Goal: Use online tool/utility

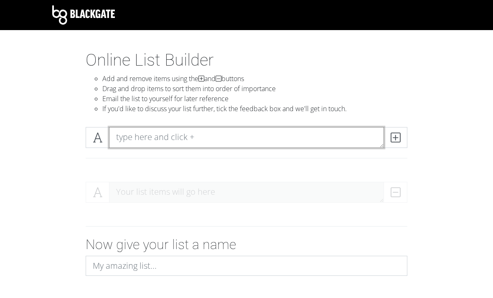
click at [131, 139] on textarea at bounding box center [246, 137] width 275 height 21
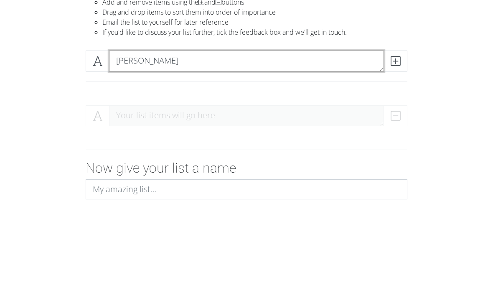
type textarea "[PERSON_NAME]"
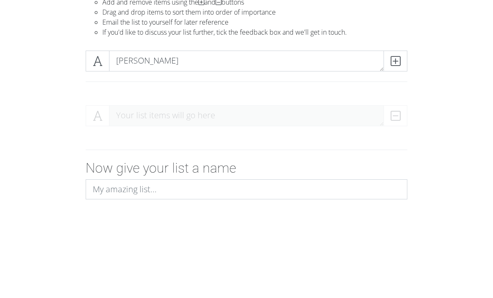
click at [406, 127] on span at bounding box center [395, 137] width 24 height 21
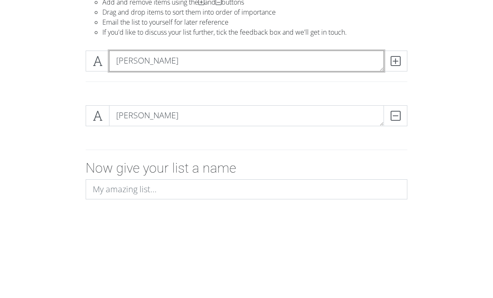
type textarea "[PERSON_NAME]"
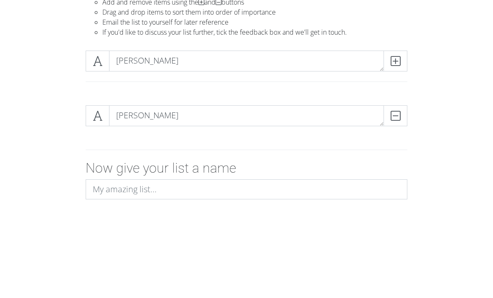
click at [395, 133] on icon at bounding box center [395, 137] width 10 height 8
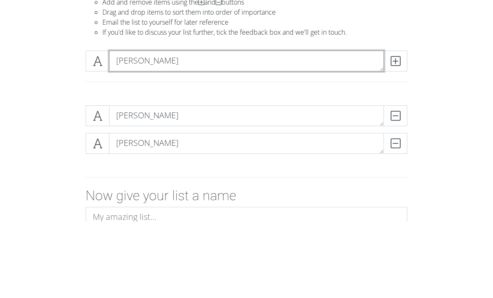
type textarea "[PERSON_NAME]"
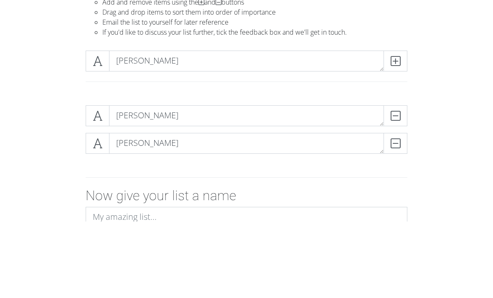
click at [397, 133] on icon at bounding box center [395, 137] width 10 height 8
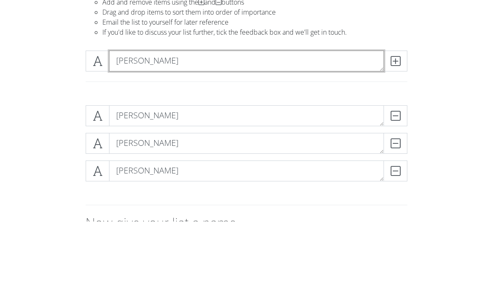
type textarea "[PERSON_NAME]"
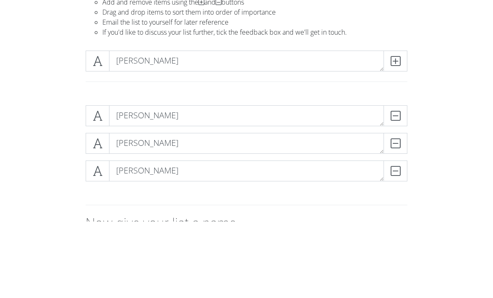
click at [394, 133] on icon at bounding box center [395, 137] width 10 height 8
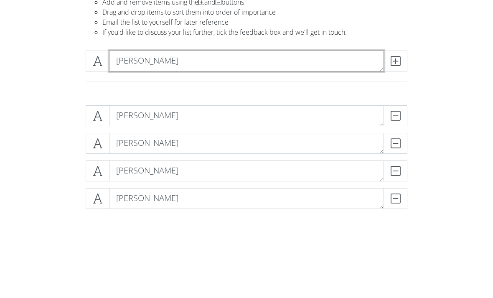
type textarea "[PERSON_NAME]"
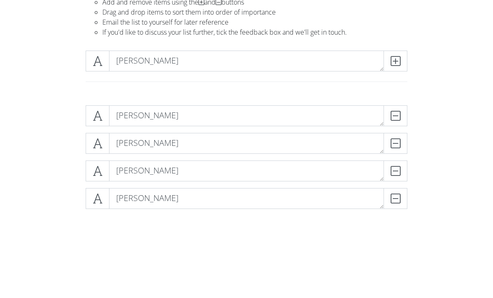
click at [393, 133] on icon at bounding box center [395, 137] width 10 height 8
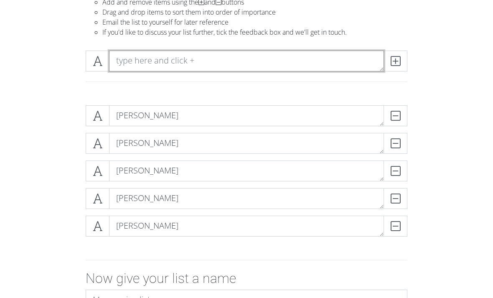
click at [131, 56] on textarea at bounding box center [246, 61] width 275 height 21
type textarea "[PERSON_NAME]"
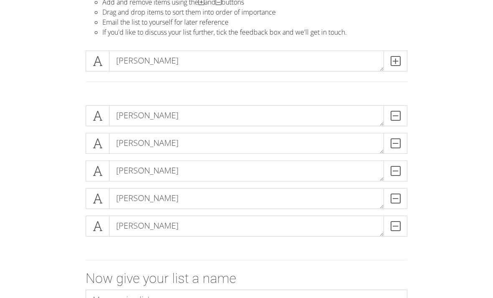
click at [400, 62] on icon at bounding box center [395, 61] width 10 height 8
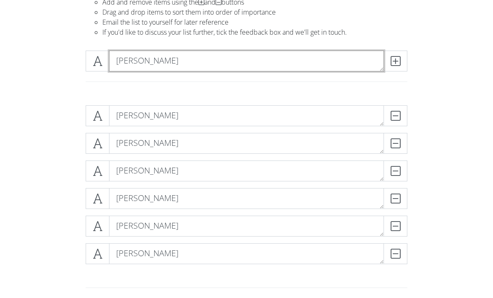
type textarea "[PERSON_NAME]"
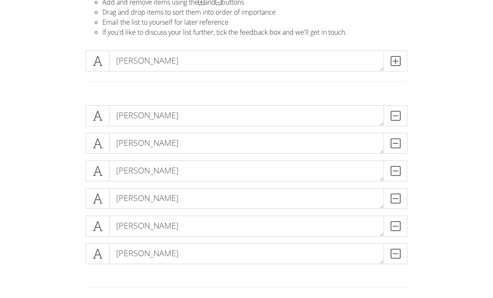
click at [396, 69] on span at bounding box center [395, 61] width 24 height 21
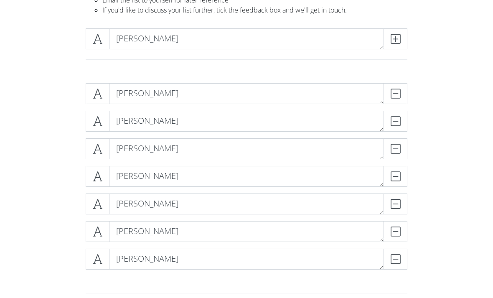
scroll to position [99, 0]
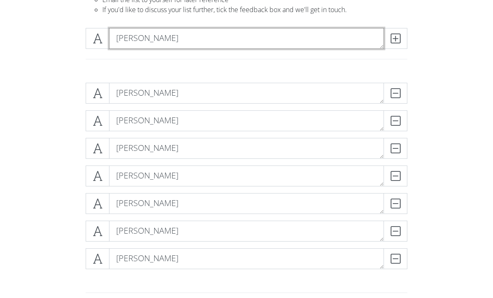
type textarea "[PERSON_NAME]"
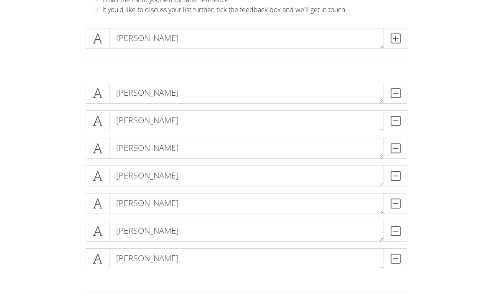
click at [396, 34] on icon at bounding box center [395, 38] width 10 height 8
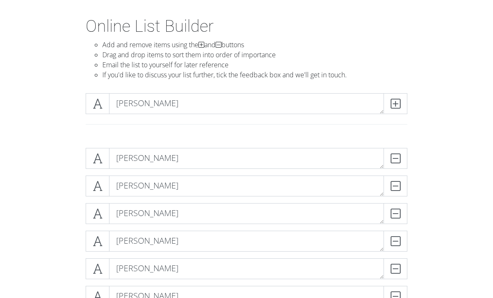
scroll to position [33, 0]
click at [397, 104] on icon at bounding box center [395, 104] width 10 height 8
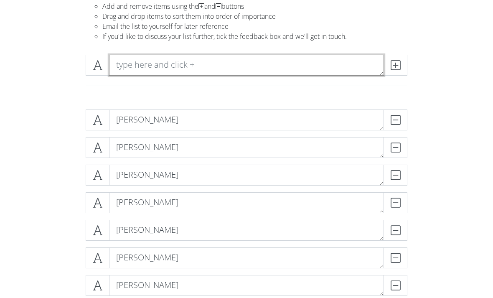
click at [323, 74] on textarea at bounding box center [246, 65] width 275 height 21
type textarea "[PERSON_NAME]"
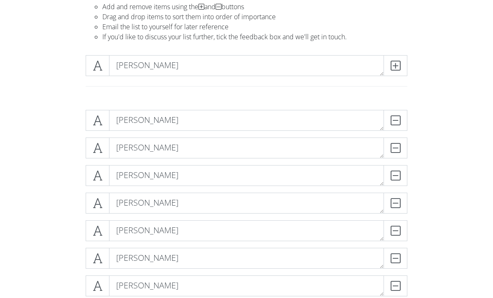
click at [403, 72] on span at bounding box center [395, 65] width 24 height 21
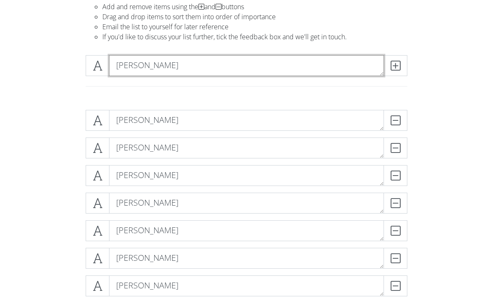
type textarea "[PERSON_NAME]"
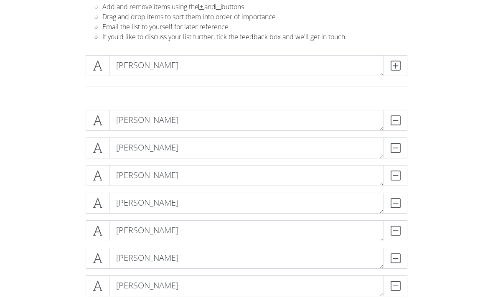
click at [400, 65] on span at bounding box center [395, 65] width 24 height 21
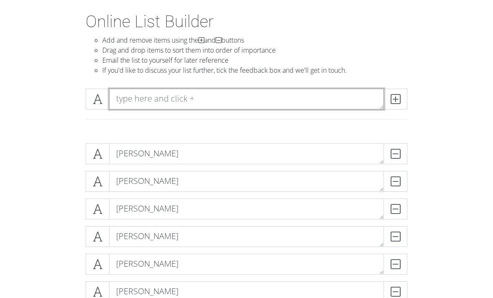
scroll to position [38, 0]
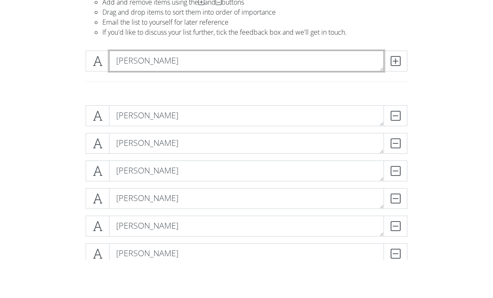
type textarea "[PERSON_NAME]"
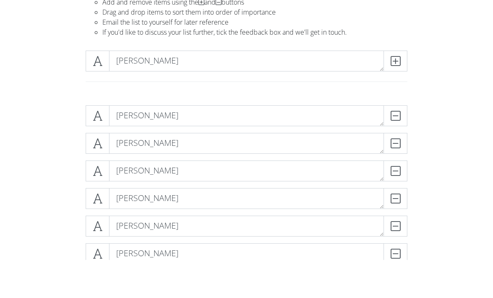
click at [397, 95] on icon at bounding box center [395, 99] width 10 height 8
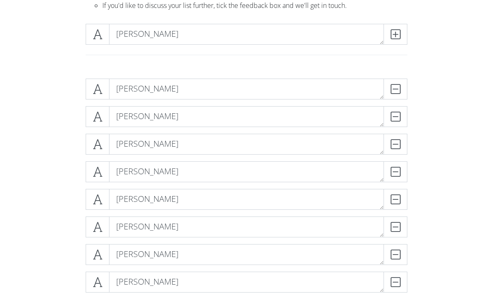
scroll to position [103, 0]
click at [392, 32] on icon at bounding box center [395, 34] width 10 height 8
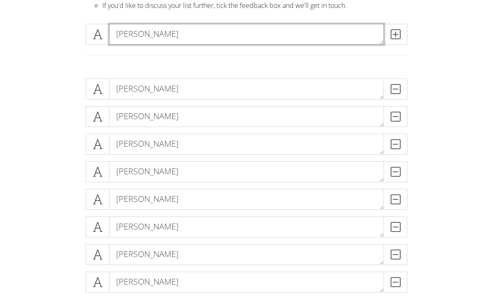
type textarea "[PERSON_NAME]"
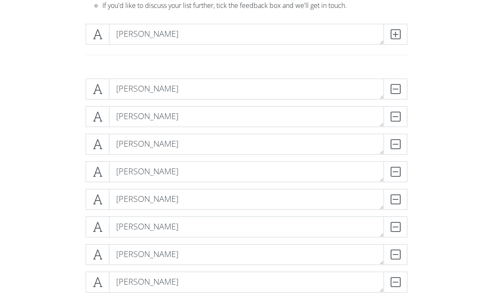
click at [401, 33] on span at bounding box center [395, 34] width 24 height 21
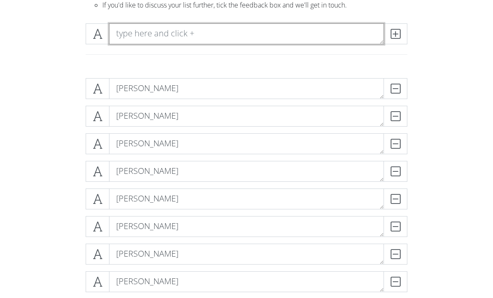
click at [127, 40] on textarea at bounding box center [246, 33] width 275 height 21
type textarea "[PERSON_NAME]"
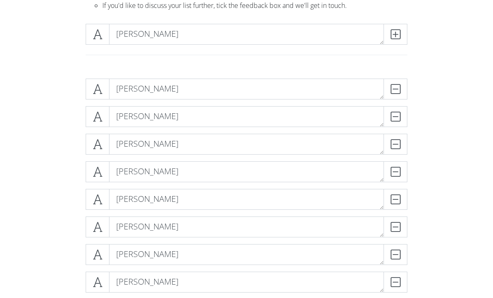
click at [400, 37] on span at bounding box center [395, 34] width 24 height 21
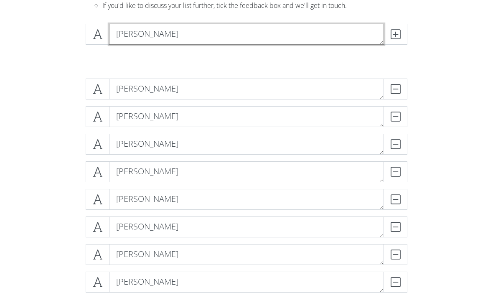
type textarea "[PERSON_NAME]"
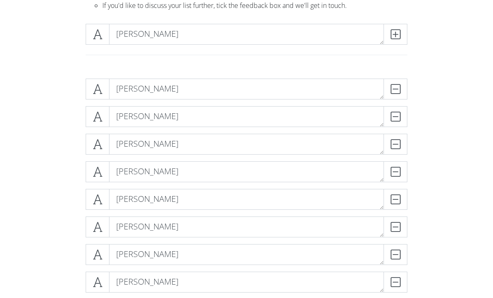
click at [391, 41] on span at bounding box center [395, 34] width 24 height 21
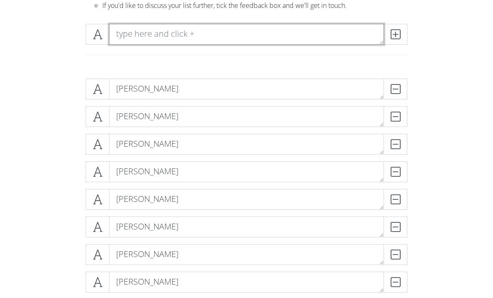
scroll to position [104, 0]
type textarea "[PERSON_NAME]"
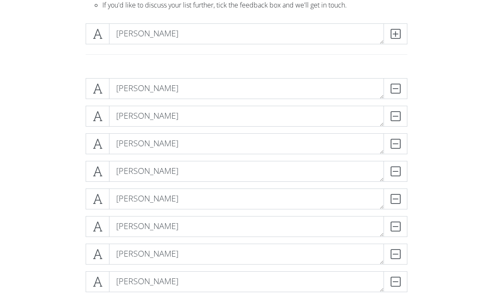
click at [395, 35] on icon at bounding box center [395, 34] width 10 height 8
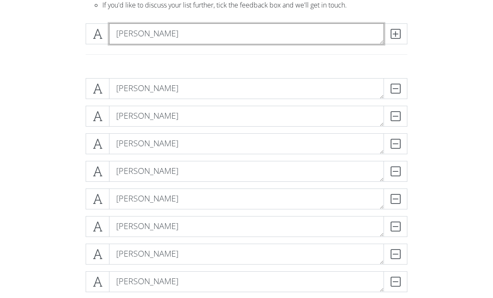
type textarea "[PERSON_NAME]"
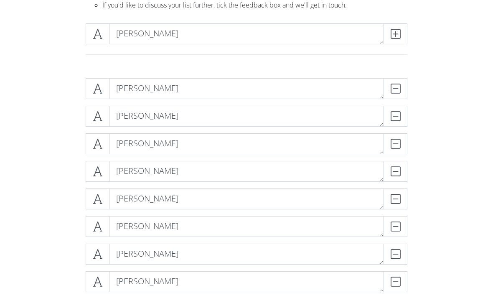
click at [394, 36] on icon at bounding box center [395, 34] width 10 height 8
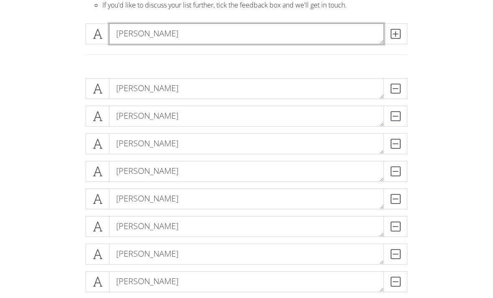
type textarea "[PERSON_NAME]"
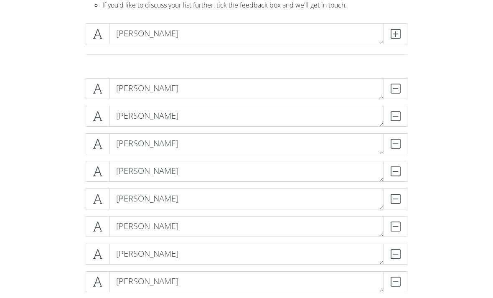
click at [394, 33] on icon at bounding box center [395, 34] width 10 height 8
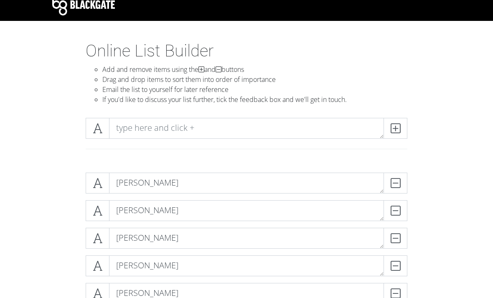
scroll to position [0, 0]
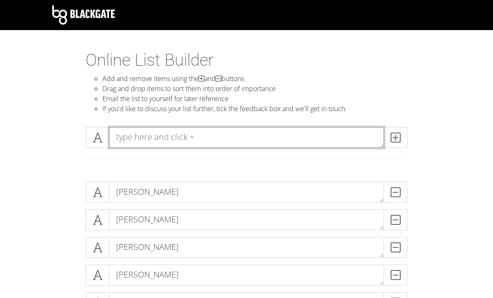
click at [135, 138] on textarea at bounding box center [246, 137] width 275 height 21
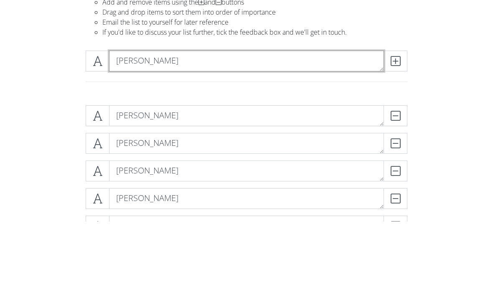
type textarea "[PERSON_NAME]"
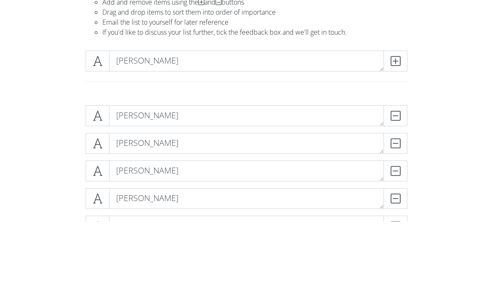
click at [400, 127] on span at bounding box center [395, 137] width 24 height 21
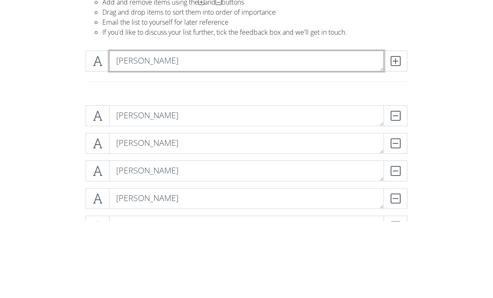
type textarea "[PERSON_NAME]"
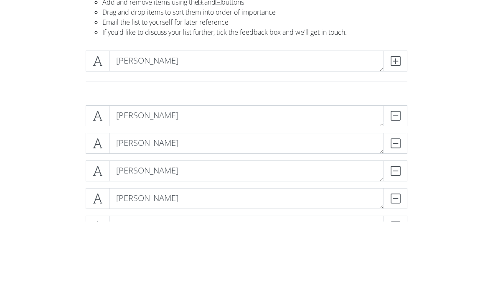
click at [397, 133] on icon at bounding box center [395, 137] width 10 height 8
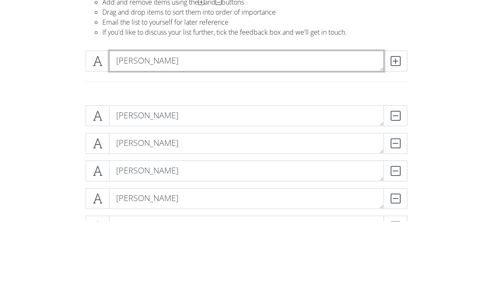
type textarea "[PERSON_NAME]"
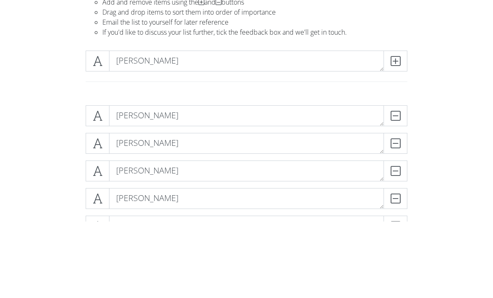
click at [400, 127] on span at bounding box center [395, 137] width 24 height 21
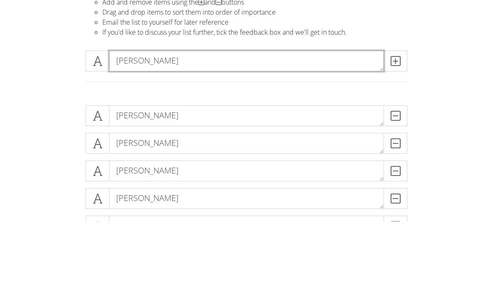
type textarea "[PERSON_NAME]"
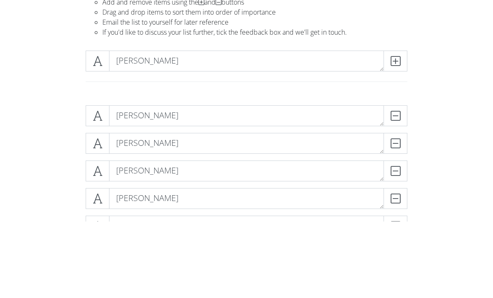
click at [394, 133] on icon at bounding box center [395, 137] width 10 height 8
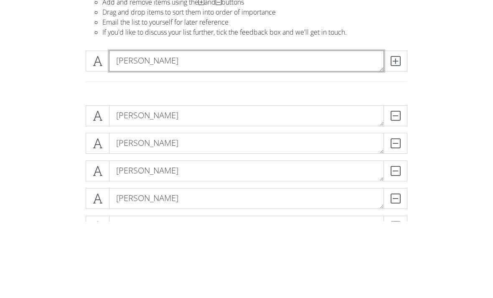
type textarea "[PERSON_NAME]"
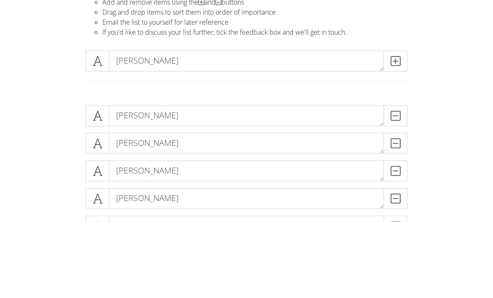
click at [387, 127] on span at bounding box center [395, 137] width 24 height 21
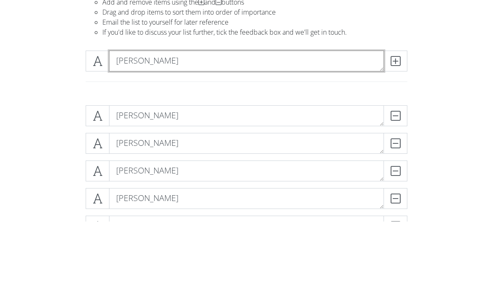
type textarea "[PERSON_NAME]"
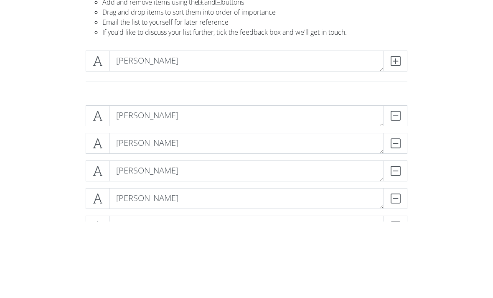
click at [398, 133] on icon at bounding box center [395, 137] width 10 height 8
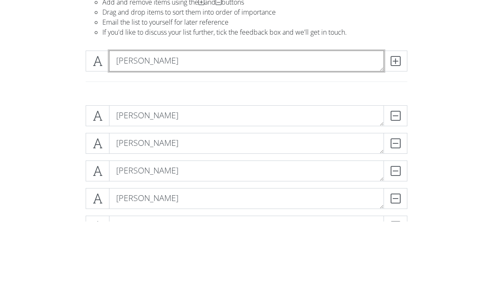
type textarea "[PERSON_NAME]"
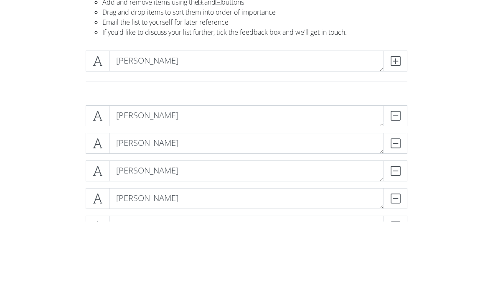
click at [395, 133] on icon at bounding box center [395, 137] width 10 height 8
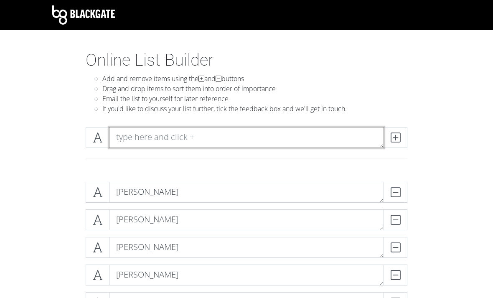
click at [316, 135] on textarea at bounding box center [246, 137] width 275 height 21
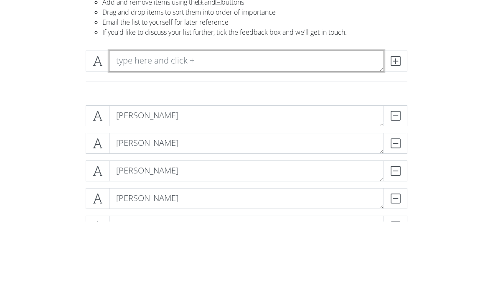
scroll to position [76, 0]
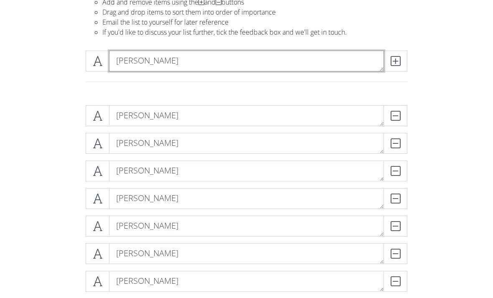
type textarea "[PERSON_NAME]"
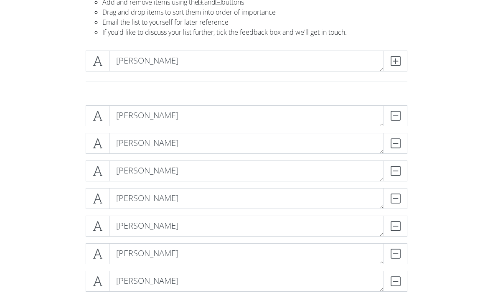
click at [392, 62] on icon at bounding box center [395, 61] width 10 height 8
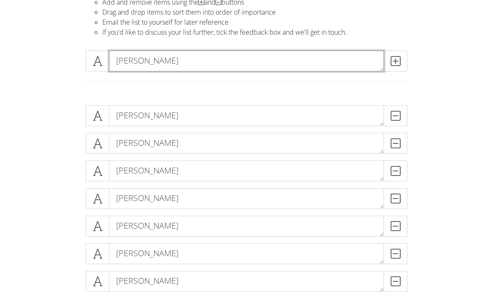
type textarea "[PERSON_NAME]"
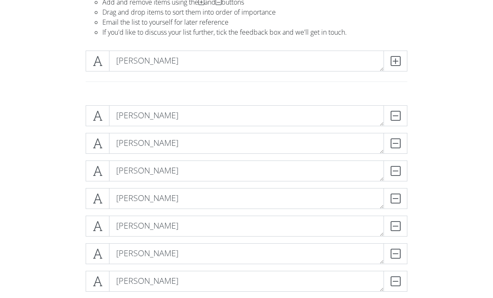
click at [398, 67] on span at bounding box center [395, 61] width 24 height 21
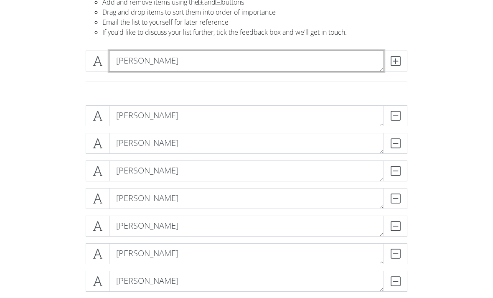
type textarea "[PERSON_NAME]"
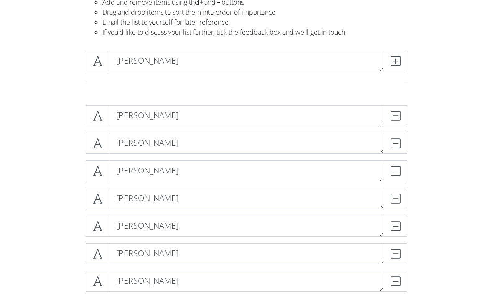
click at [396, 61] on icon at bounding box center [395, 61] width 10 height 8
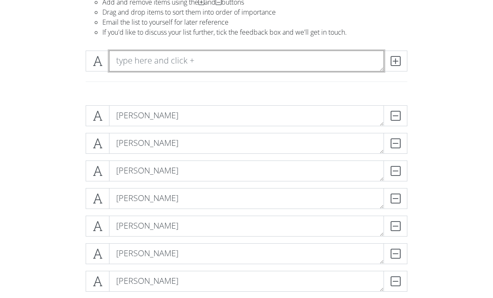
click at [130, 70] on textarea at bounding box center [246, 61] width 275 height 21
type textarea "[PERSON_NAME]"
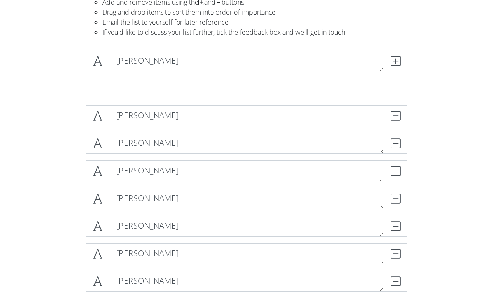
click at [400, 64] on icon at bounding box center [395, 61] width 10 height 8
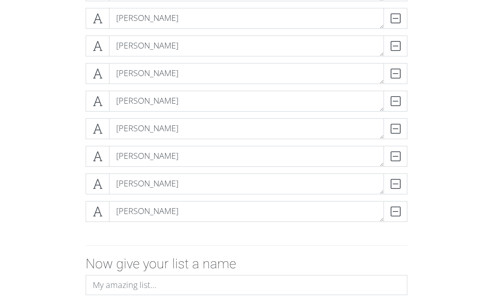
scroll to position [756, 0]
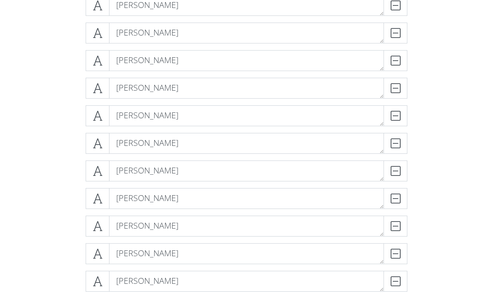
scroll to position [0, 0]
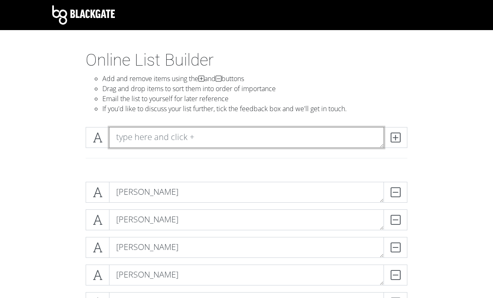
click at [264, 139] on textarea at bounding box center [246, 137] width 275 height 21
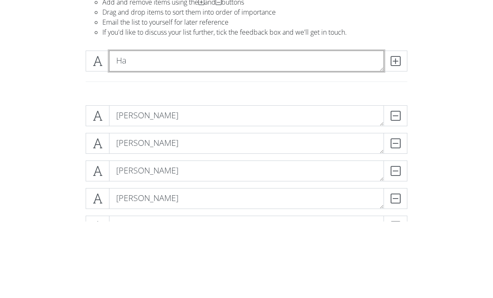
type textarea "H"
type textarea "[PERSON_NAME]"
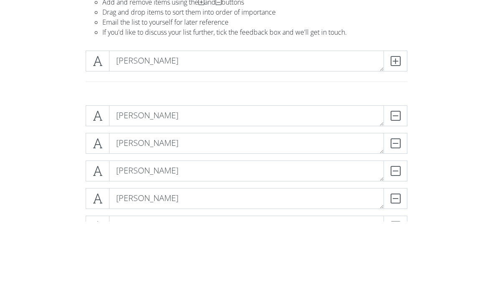
click at [395, 133] on icon at bounding box center [395, 137] width 10 height 8
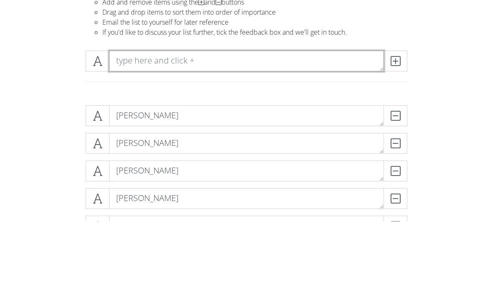
type textarea "C"
type textarea "[PERSON_NAME]"
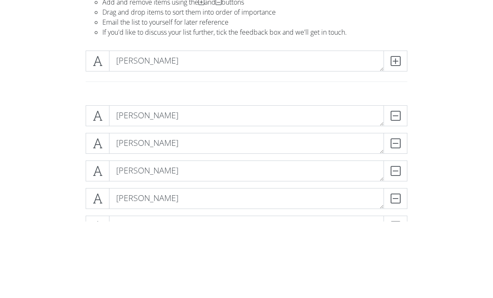
click at [394, 133] on icon at bounding box center [395, 137] width 10 height 8
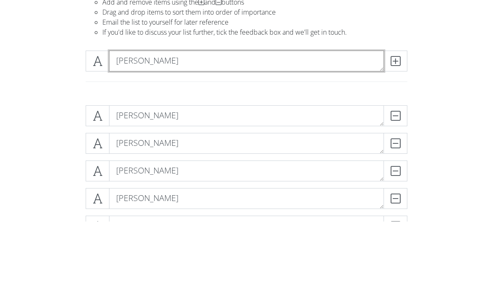
type textarea "[PERSON_NAME]"
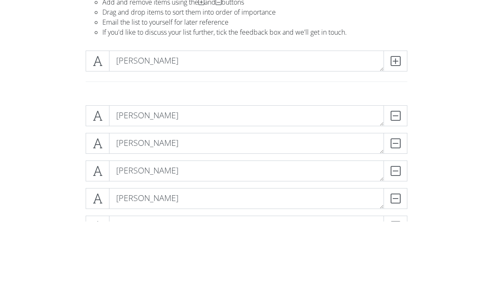
click at [389, 127] on span at bounding box center [395, 137] width 24 height 21
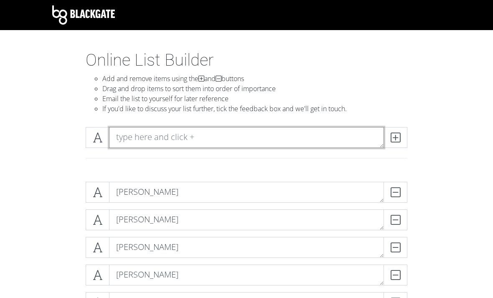
click at [251, 138] on textarea at bounding box center [246, 137] width 275 height 21
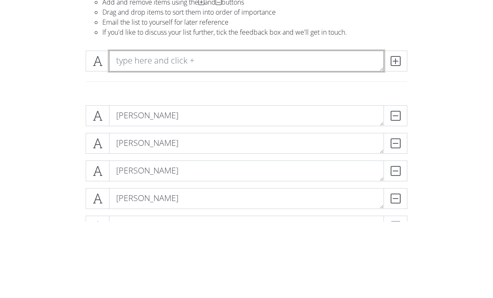
scroll to position [76, 0]
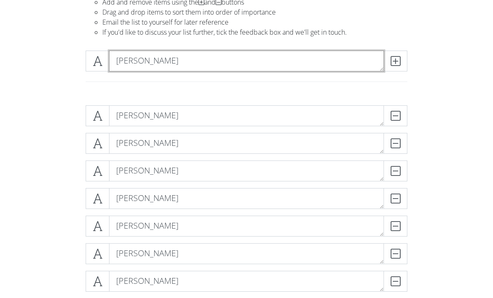
type textarea "[PERSON_NAME]"
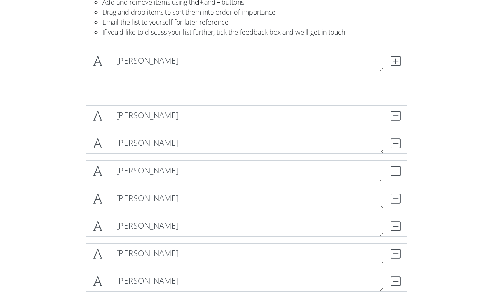
click at [394, 61] on icon at bounding box center [395, 61] width 10 height 8
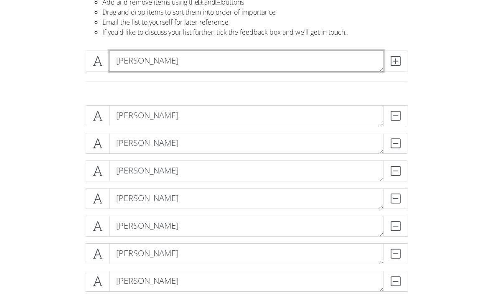
type textarea "[PERSON_NAME]"
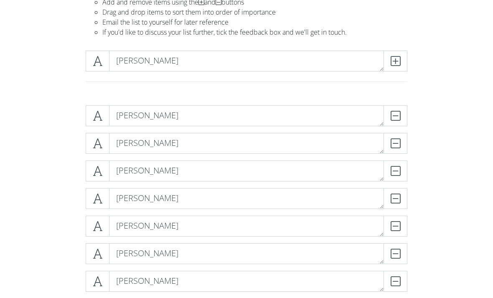
click at [398, 62] on icon at bounding box center [395, 61] width 10 height 8
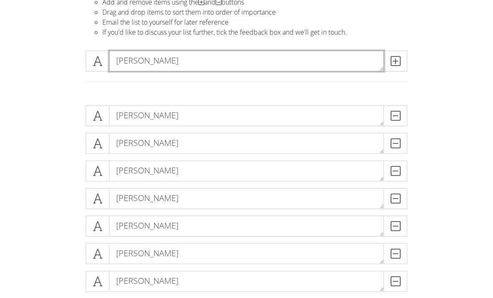
type textarea "[PERSON_NAME]"
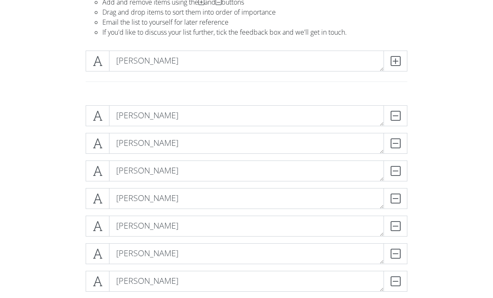
click at [397, 57] on icon at bounding box center [395, 61] width 10 height 8
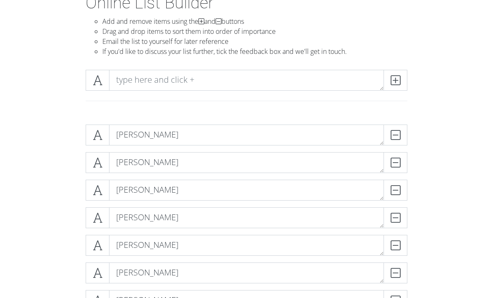
scroll to position [57, 0]
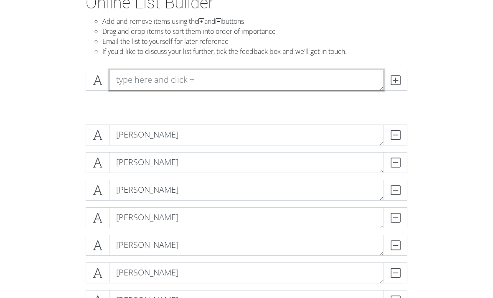
click at [124, 81] on textarea at bounding box center [246, 80] width 275 height 21
type textarea "[PERSON_NAME]"
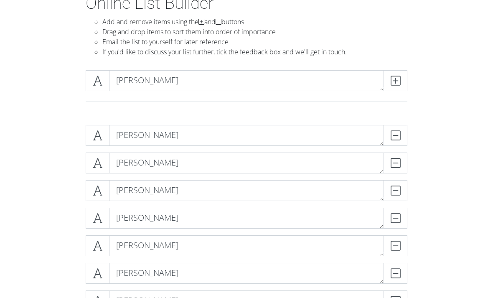
click at [397, 78] on icon at bounding box center [395, 80] width 10 height 8
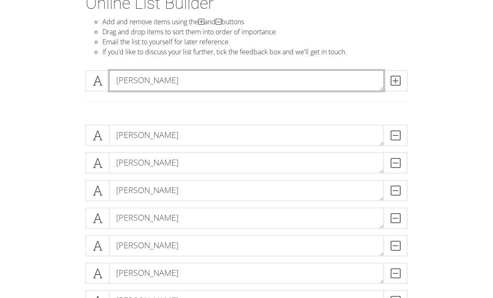
type textarea "[PERSON_NAME]"
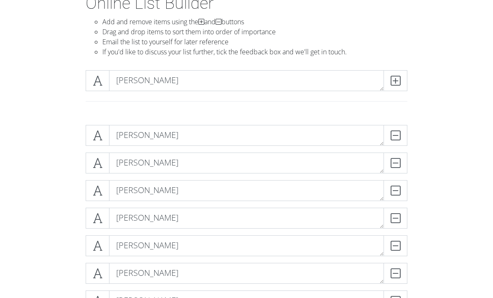
click at [400, 77] on span at bounding box center [395, 80] width 24 height 21
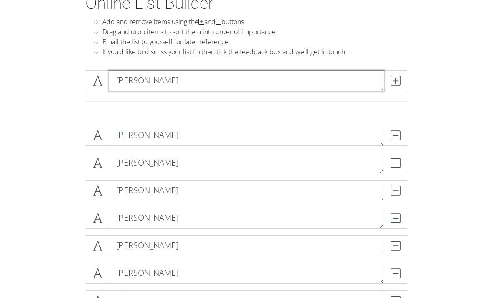
type textarea "[PERSON_NAME]"
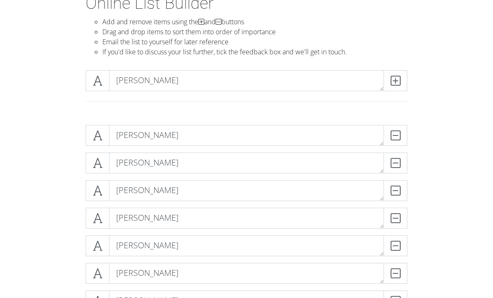
click at [400, 80] on span at bounding box center [395, 80] width 24 height 21
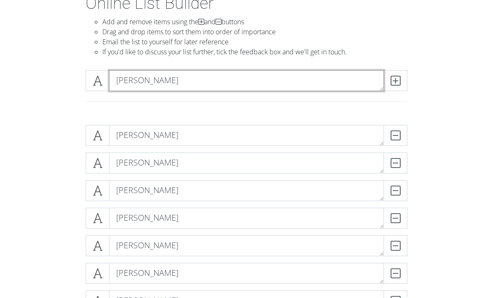
type textarea "[PERSON_NAME]"
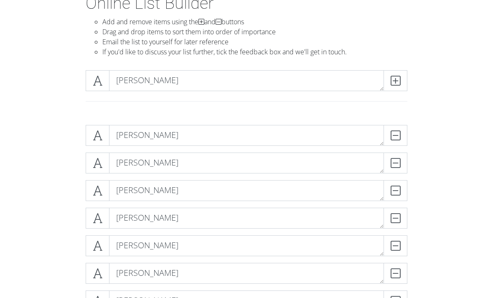
click at [400, 83] on span at bounding box center [395, 80] width 24 height 21
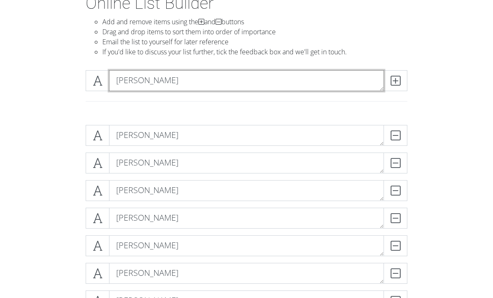
type textarea "[PERSON_NAME]"
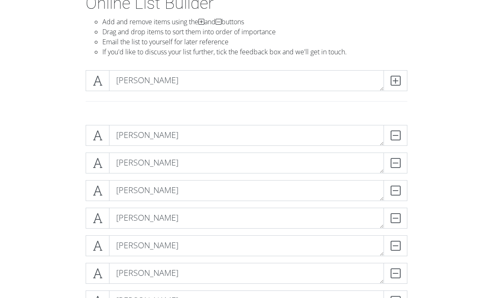
click at [394, 84] on icon at bounding box center [395, 80] width 10 height 8
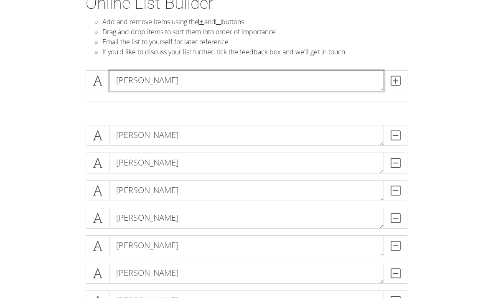
type textarea "[PERSON_NAME]"
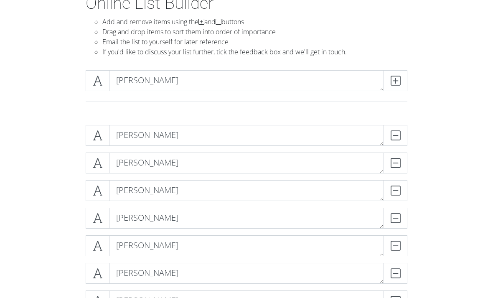
click at [397, 80] on icon at bounding box center [395, 80] width 10 height 8
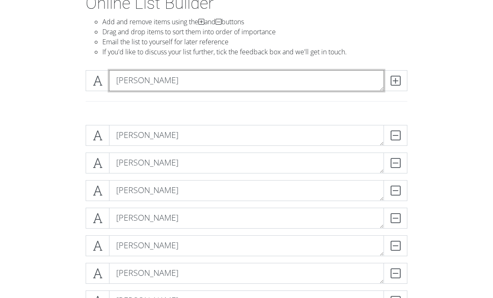
type textarea "[PERSON_NAME]"
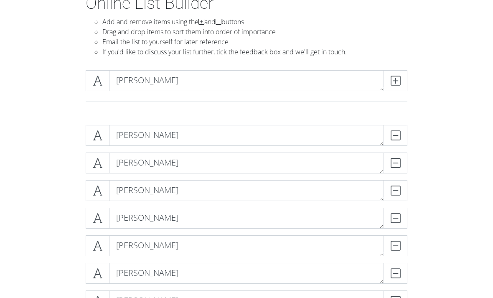
click at [396, 77] on icon at bounding box center [395, 80] width 10 height 8
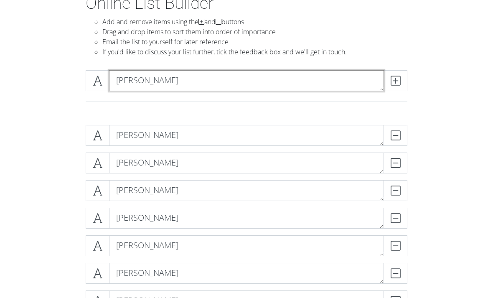
type textarea "[PERSON_NAME]"
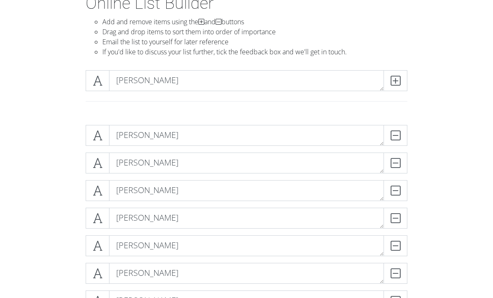
click at [395, 78] on icon at bounding box center [395, 80] width 10 height 8
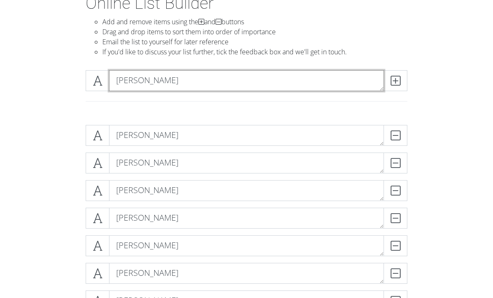
type textarea "[PERSON_NAME]"
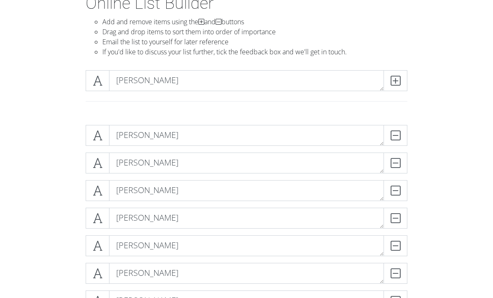
click at [398, 85] on icon at bounding box center [395, 80] width 10 height 8
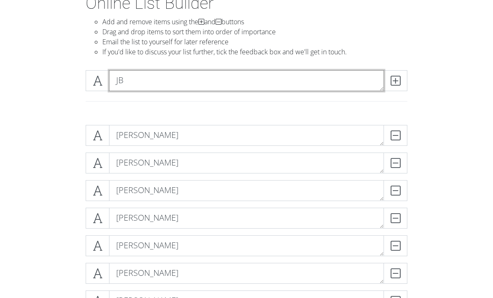
type textarea "J"
type textarea "[PERSON_NAME]"
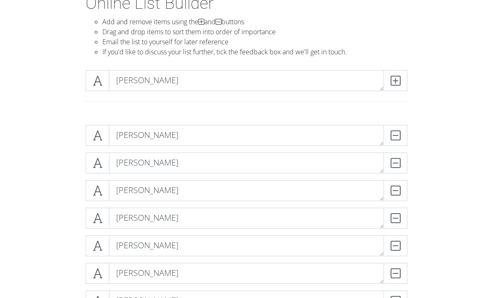
click at [397, 80] on icon at bounding box center [395, 80] width 10 height 8
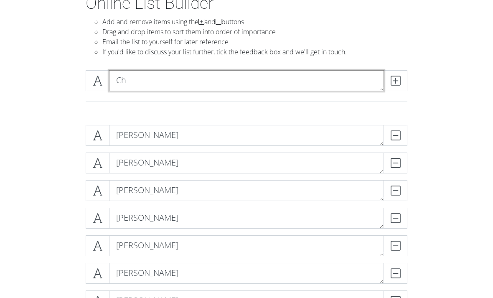
type textarea "C"
type textarea "[PERSON_NAME]"
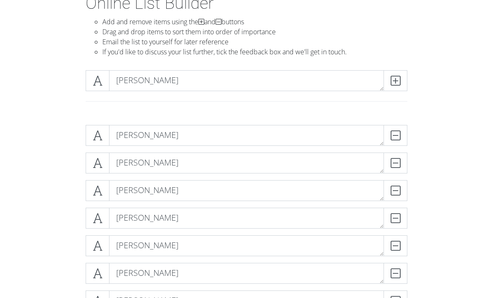
click at [392, 86] on span at bounding box center [395, 80] width 24 height 21
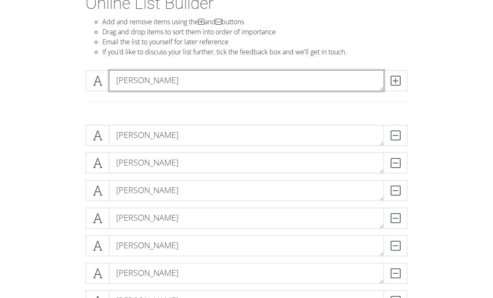
type textarea "[PERSON_NAME]"
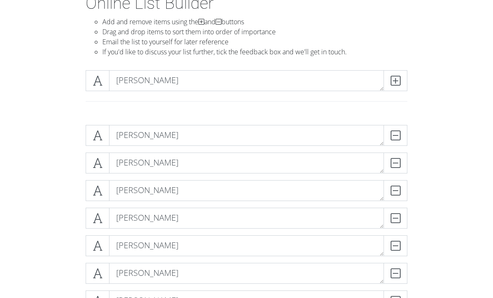
click at [400, 79] on span at bounding box center [395, 80] width 24 height 21
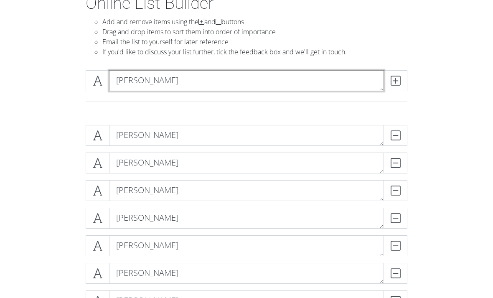
type textarea "[PERSON_NAME]"
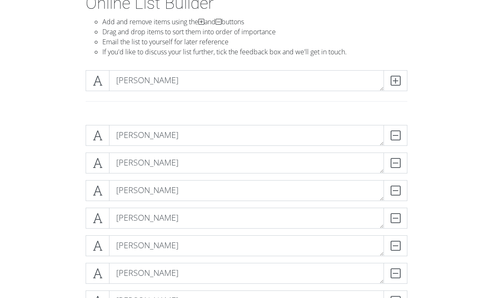
click at [403, 77] on span at bounding box center [395, 80] width 24 height 21
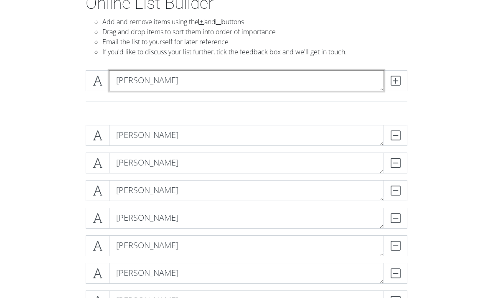
type textarea "[PERSON_NAME]"
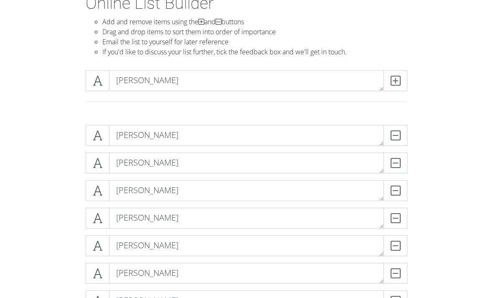
click at [389, 78] on span at bounding box center [395, 80] width 24 height 21
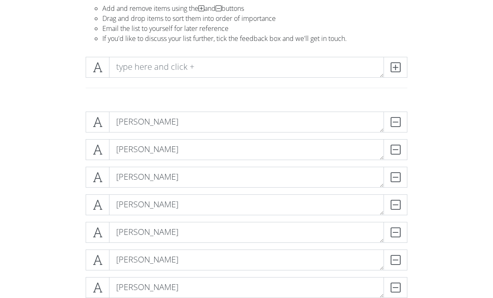
scroll to position [0, 0]
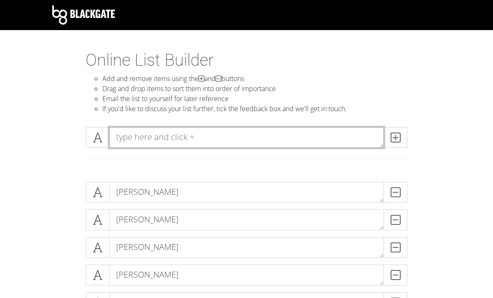
click at [302, 138] on textarea at bounding box center [246, 137] width 275 height 21
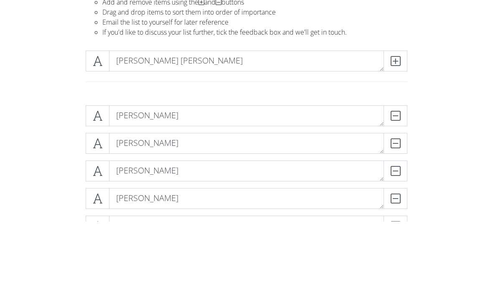
scroll to position [76, 0]
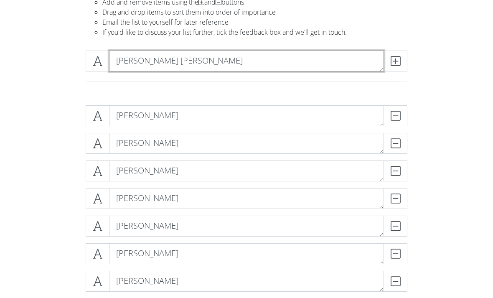
type textarea "[PERSON_NAME] [PERSON_NAME]"
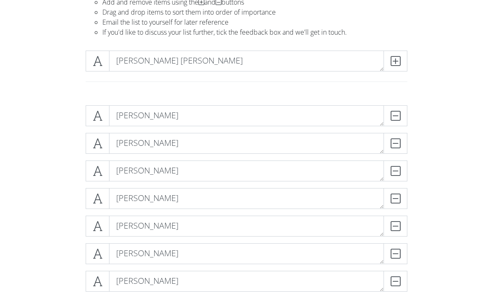
click at [398, 67] on span at bounding box center [395, 61] width 24 height 21
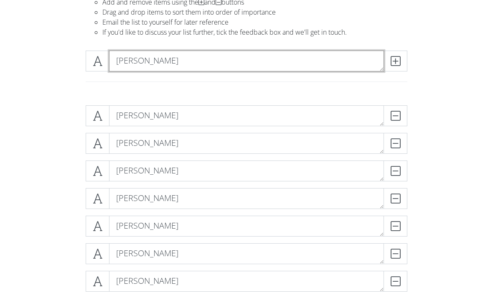
type textarea "[PERSON_NAME]"
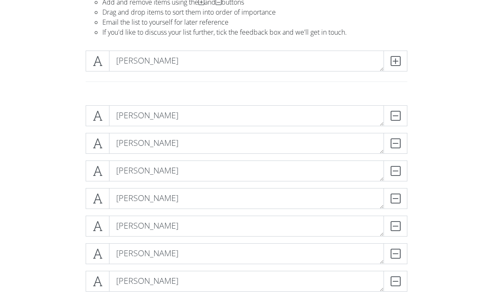
click at [393, 62] on icon at bounding box center [395, 61] width 10 height 8
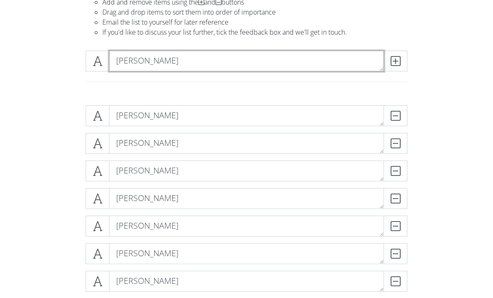
type textarea "[PERSON_NAME]"
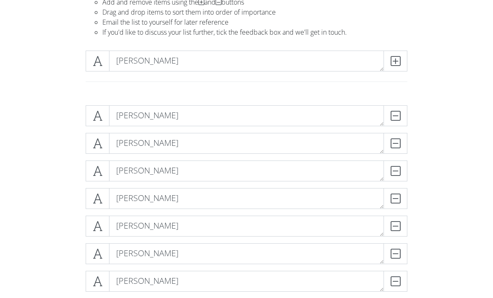
click at [394, 57] on icon at bounding box center [395, 61] width 10 height 8
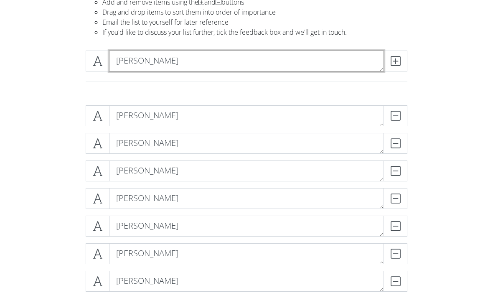
type textarea "[PERSON_NAME]"
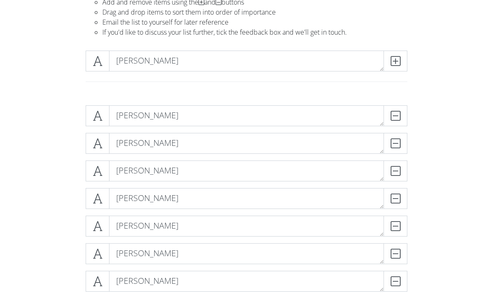
click at [397, 62] on icon at bounding box center [395, 61] width 10 height 8
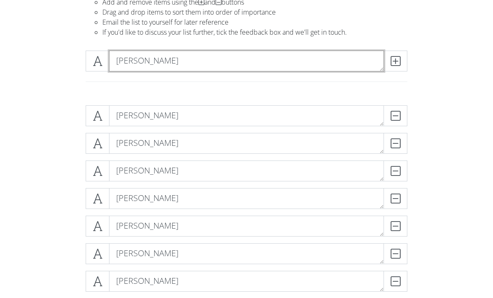
type textarea "[PERSON_NAME]"
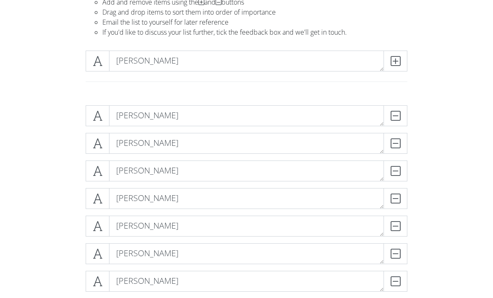
click at [397, 62] on icon at bounding box center [395, 61] width 10 height 8
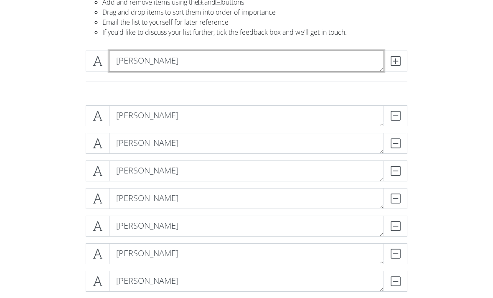
type textarea "[PERSON_NAME]"
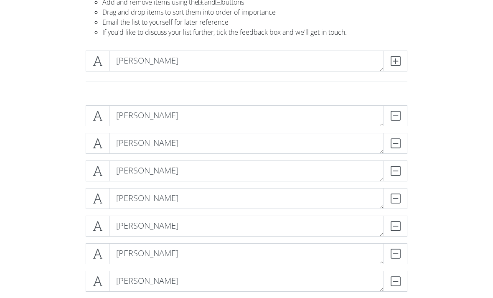
click at [400, 64] on span at bounding box center [395, 61] width 24 height 21
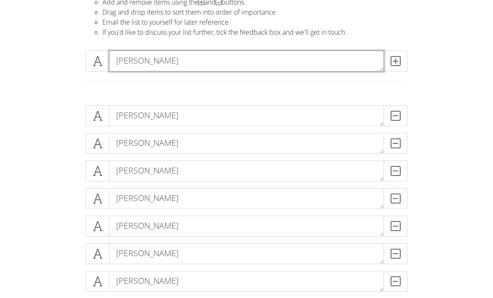
type textarea "[PERSON_NAME]"
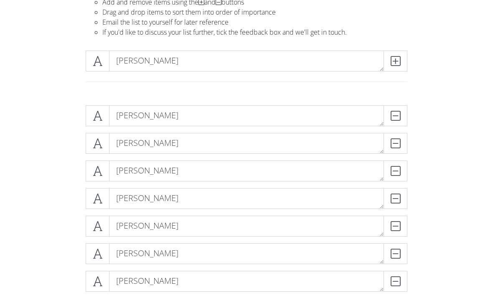
click at [399, 68] on span at bounding box center [395, 61] width 24 height 21
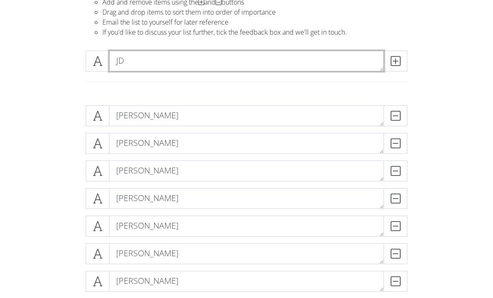
type textarea "J"
type textarea "[PERSON_NAME]"
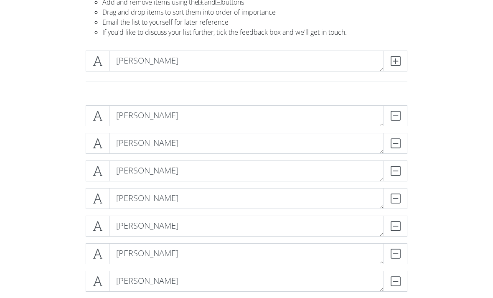
click at [398, 61] on icon at bounding box center [395, 61] width 10 height 8
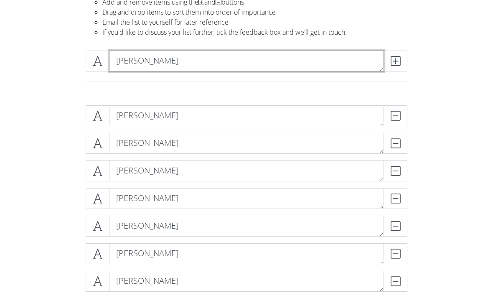
type textarea "[PERSON_NAME]"
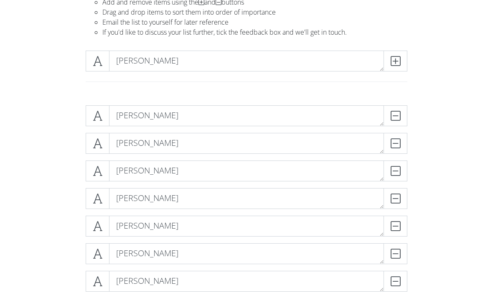
click at [393, 58] on icon at bounding box center [395, 61] width 10 height 8
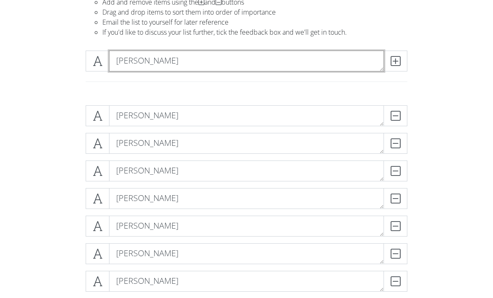
type textarea "[PERSON_NAME]"
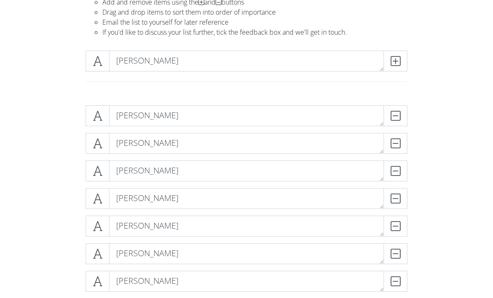
click at [395, 64] on icon at bounding box center [395, 61] width 10 height 8
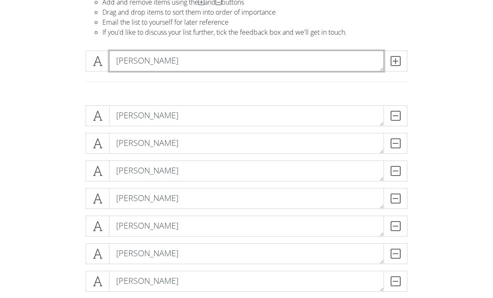
type textarea "[PERSON_NAME]"
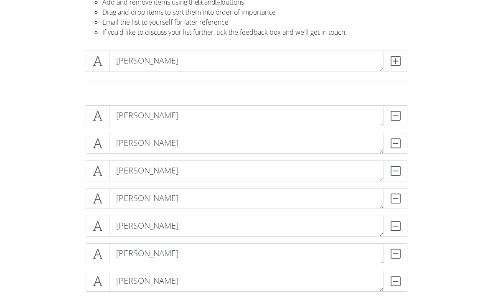
click at [396, 68] on span at bounding box center [395, 61] width 24 height 21
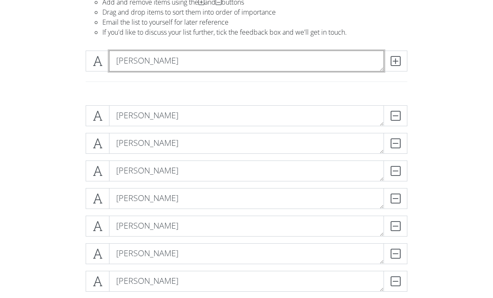
type textarea "[PERSON_NAME]"
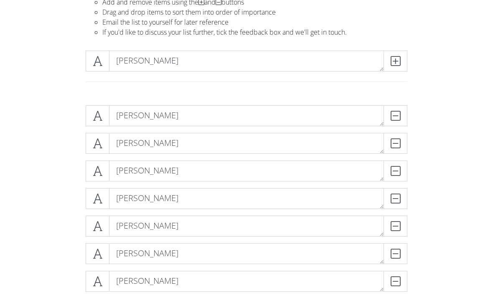
click at [405, 67] on span at bounding box center [395, 61] width 24 height 21
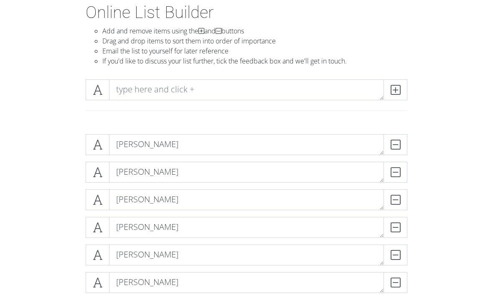
scroll to position [0, 0]
